Goal: Use online tool/utility: Use online tool/utility

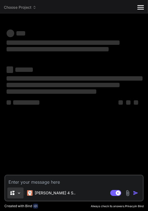
drag, startPoint x: 27, startPoint y: 181, endPoint x: 18, endPoint y: 189, distance: 12.0
click at [27, 181] on textarea at bounding box center [73, 180] width 137 height 10
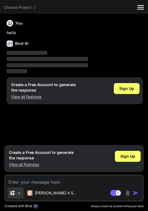
click at [18, 192] on img at bounding box center [19, 192] width 5 height 5
type textarea "x"
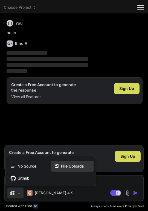
click at [80, 167] on span "File Uploads" at bounding box center [72, 165] width 23 height 5
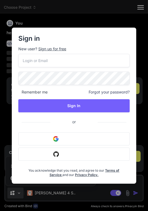
click at [67, 138] on button "Sign in with Google" at bounding box center [73, 138] width 111 height 13
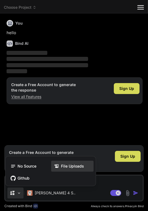
click at [68, 164] on span "File Uploads" at bounding box center [72, 165] width 23 height 5
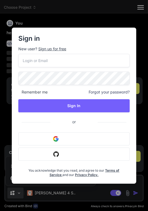
click at [50, 33] on div "Sign in New user? Sign up for free Remember me Forgot your password? Sign In or…" at bounding box center [73, 106] width 115 height 156
click at [8, 112] on div "Sign in New user? Sign up for free Remember me Forgot your password? Sign In or…" at bounding box center [73, 106] width 135 height 156
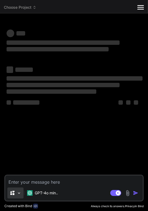
click at [19, 192] on img at bounding box center [19, 192] width 5 height 5
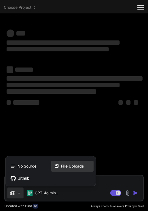
click at [66, 164] on span "File Uploads" at bounding box center [72, 165] width 23 height 5
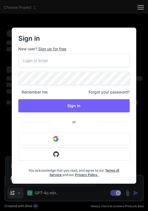
click at [73, 139] on button "Sign in with Google" at bounding box center [73, 138] width 111 height 13
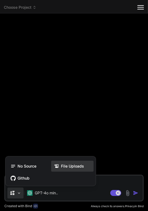
click at [66, 163] on span "File Uploads" at bounding box center [72, 165] width 23 height 5
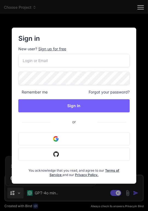
click at [65, 192] on div "Sign in New user? Sign up for free Remember me Forgot your password? Sign In or…" at bounding box center [74, 105] width 148 height 211
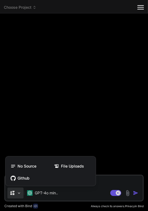
click at [94, 190] on div at bounding box center [74, 105] width 148 height 211
type textarea "x"
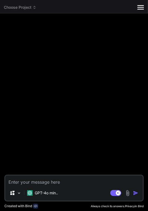
click at [61, 181] on textarea at bounding box center [73, 180] width 137 height 10
paste textarea "Using the model, create an outdoor photograph of me taken in the late afternoon…"
type textarea "Using the model, create an outdoor photograph of me taken in the late afternoon…"
type textarea "x"
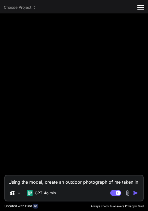
scroll to position [1, 0]
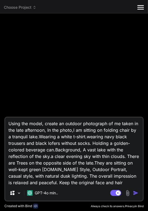
type textarea "Using the model, create an outdoor photograph of me taken in the late afternoon…"
click at [133, 194] on img "button" at bounding box center [135, 192] width 5 height 5
type textarea "x"
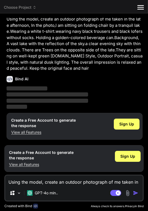
scroll to position [0, 0]
